Goal: Navigation & Orientation: Understand site structure

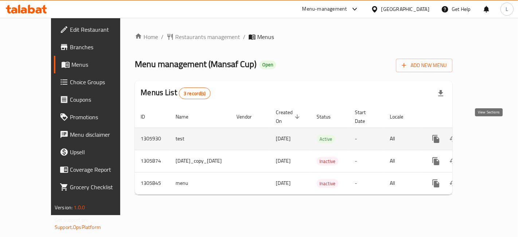
click at [487, 134] on icon "enhanced table" at bounding box center [488, 138] width 9 height 9
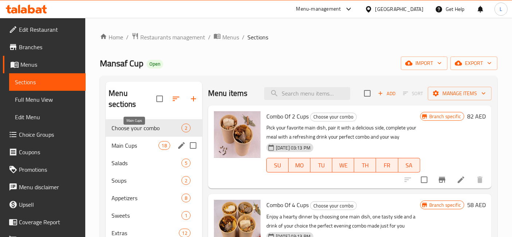
click at [134, 141] on span "Main Cups" at bounding box center [134, 145] width 47 height 9
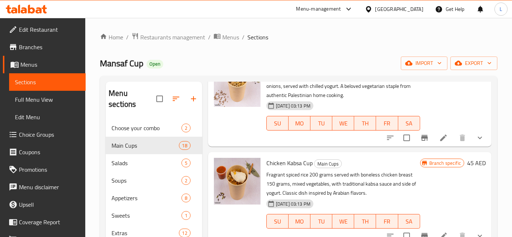
scroll to position [607, 0]
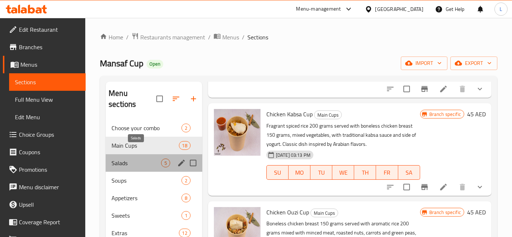
click at [134, 158] on span "Salads" at bounding box center [136, 162] width 50 height 9
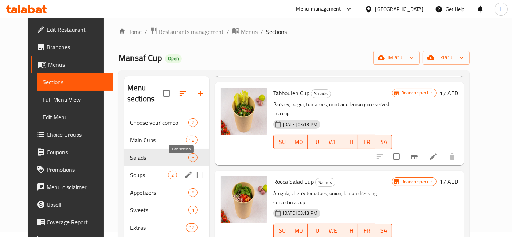
scroll to position [81, 0]
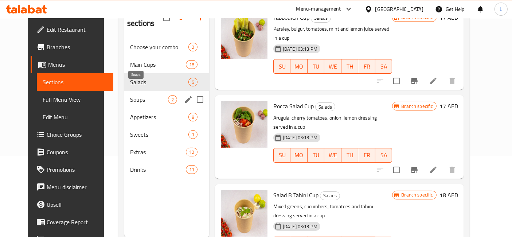
click at [130, 95] on span "Soups" at bounding box center [149, 99] width 38 height 9
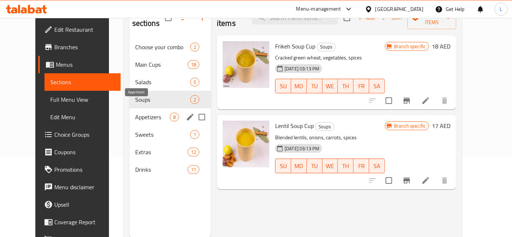
click at [135, 113] on span "Appetizers" at bounding box center [152, 117] width 35 height 9
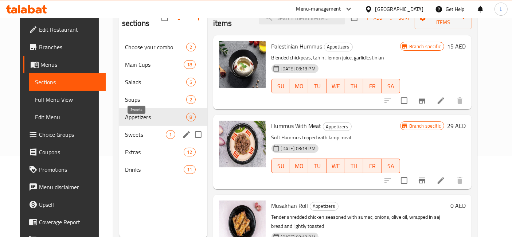
click at [126, 130] on span "Sweets" at bounding box center [145, 134] width 41 height 9
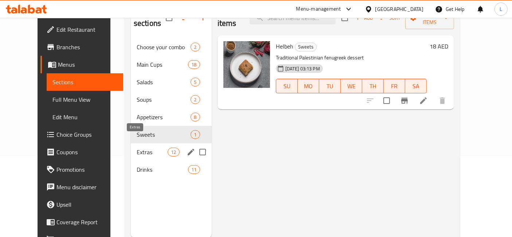
click at [137, 147] on span "Extras" at bounding box center [152, 151] width 31 height 9
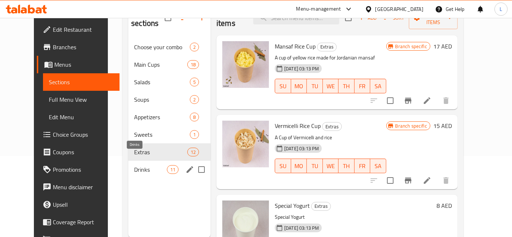
click at [134, 165] on span "Drinks" at bounding box center [150, 169] width 33 height 9
